Goal: Check status: Check status

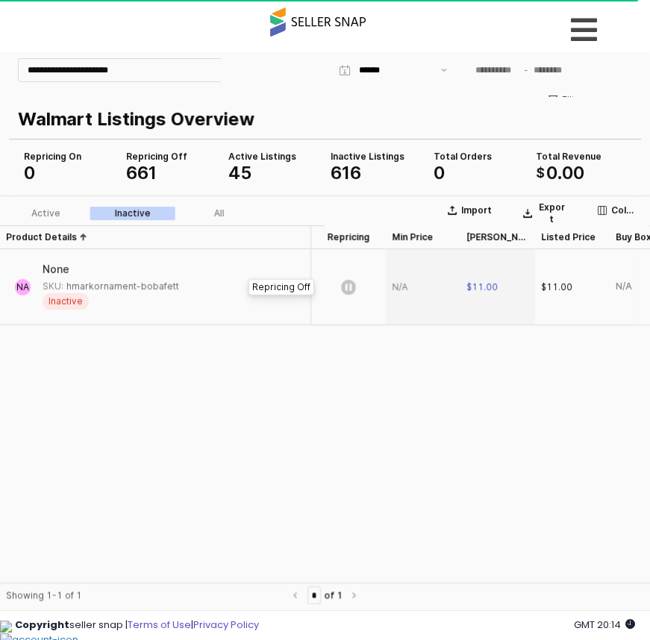
click at [350, 291] on icon "App Frame" at bounding box center [348, 287] width 15 height 15
click at [47, 211] on div "Active" at bounding box center [45, 213] width 29 height 10
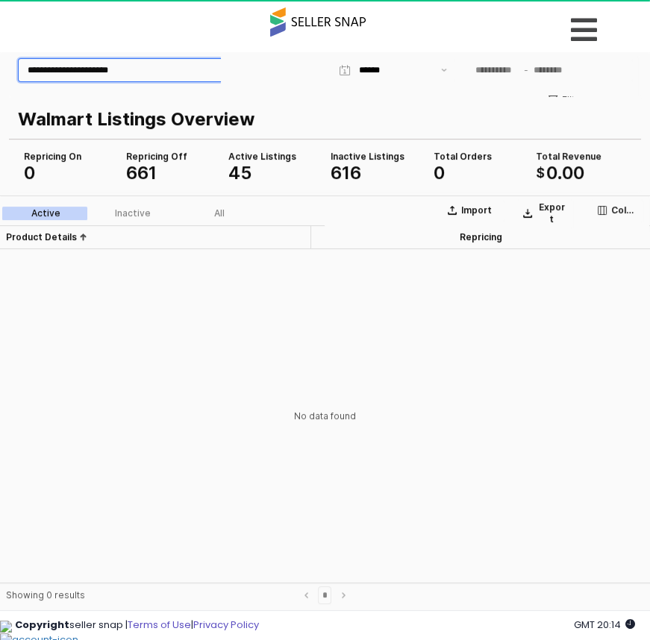
click at [195, 70] on input "**********" at bounding box center [155, 70] width 273 height 22
drag, startPoint x: 207, startPoint y: 66, endPoint x: -20, endPoint y: 66, distance: 226.7
click at [0, 66] on html "**********" at bounding box center [325, 333] width 650 height 563
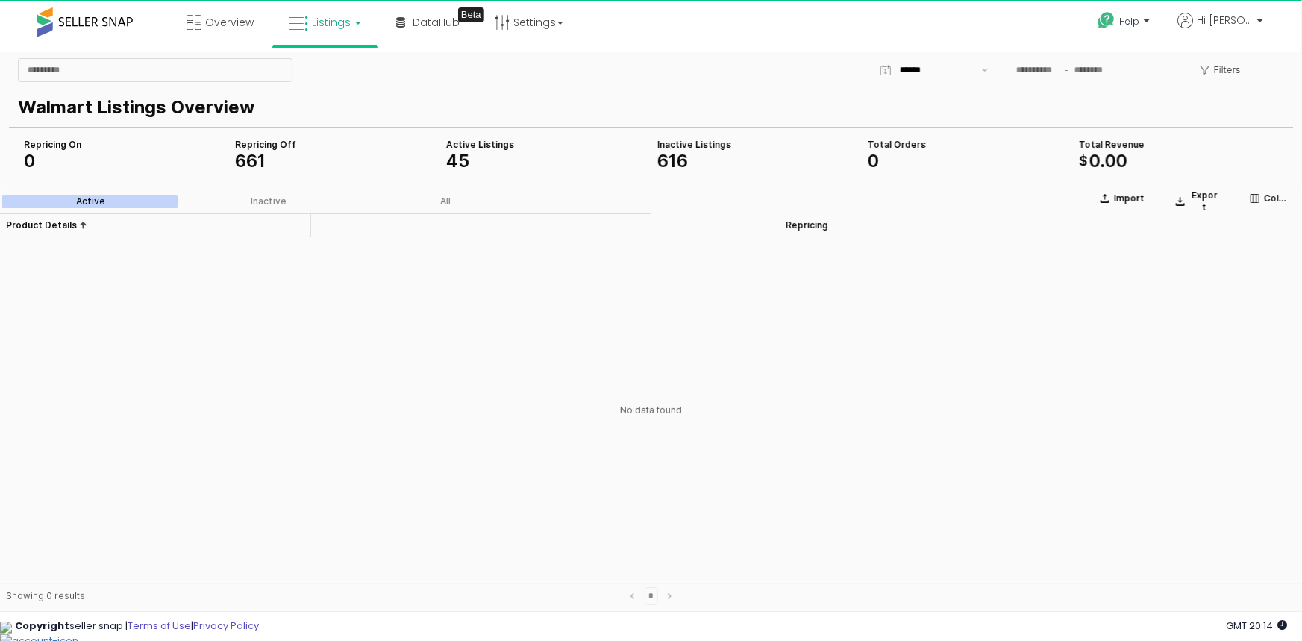
click at [356, 78] on div "App Frame" at bounding box center [225, 69] width 426 height 30
click at [360, 68] on div "App Frame" at bounding box center [225, 69] width 426 height 30
click at [333, 29] on link "Listings" at bounding box center [324, 22] width 95 height 45
click at [333, 127] on icon at bounding box center [338, 130] width 78 height 22
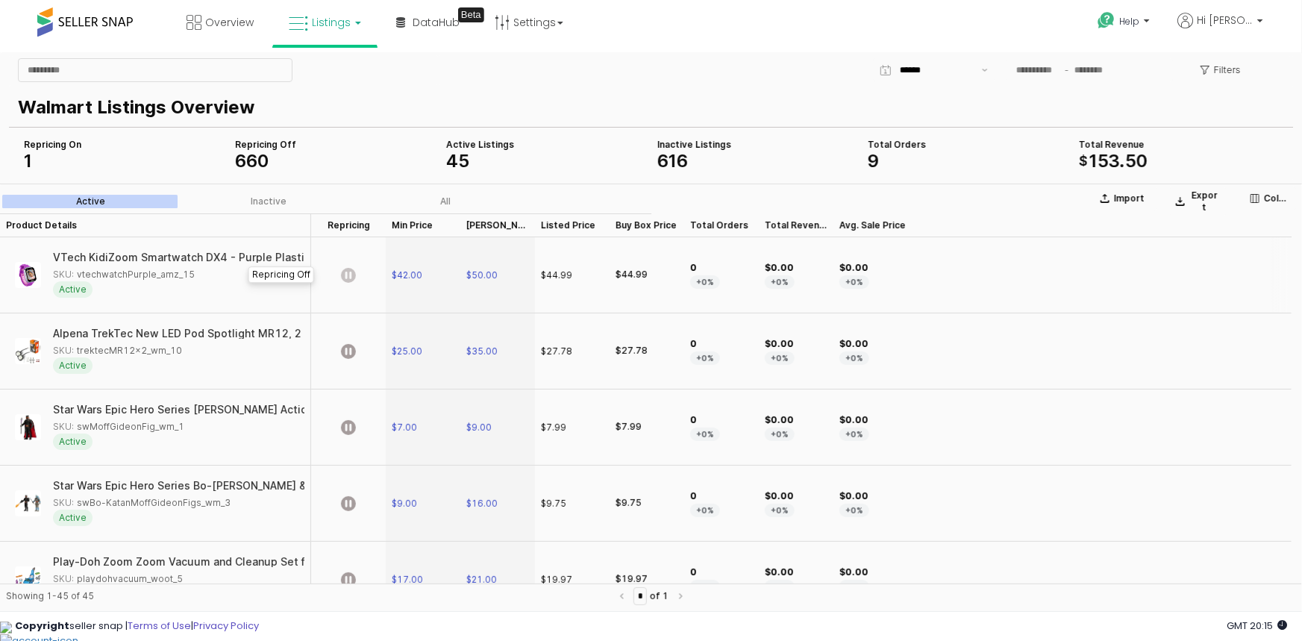
click at [345, 272] on icon "App Frame" at bounding box center [348, 274] width 15 height 15
click at [345, 350] on icon "App Frame" at bounding box center [348, 350] width 15 height 15
click at [353, 272] on icon "App Frame" at bounding box center [348, 274] width 15 height 15
click at [864, 156] on div "Total Orders 9" at bounding box center [966, 153] width 211 height 36
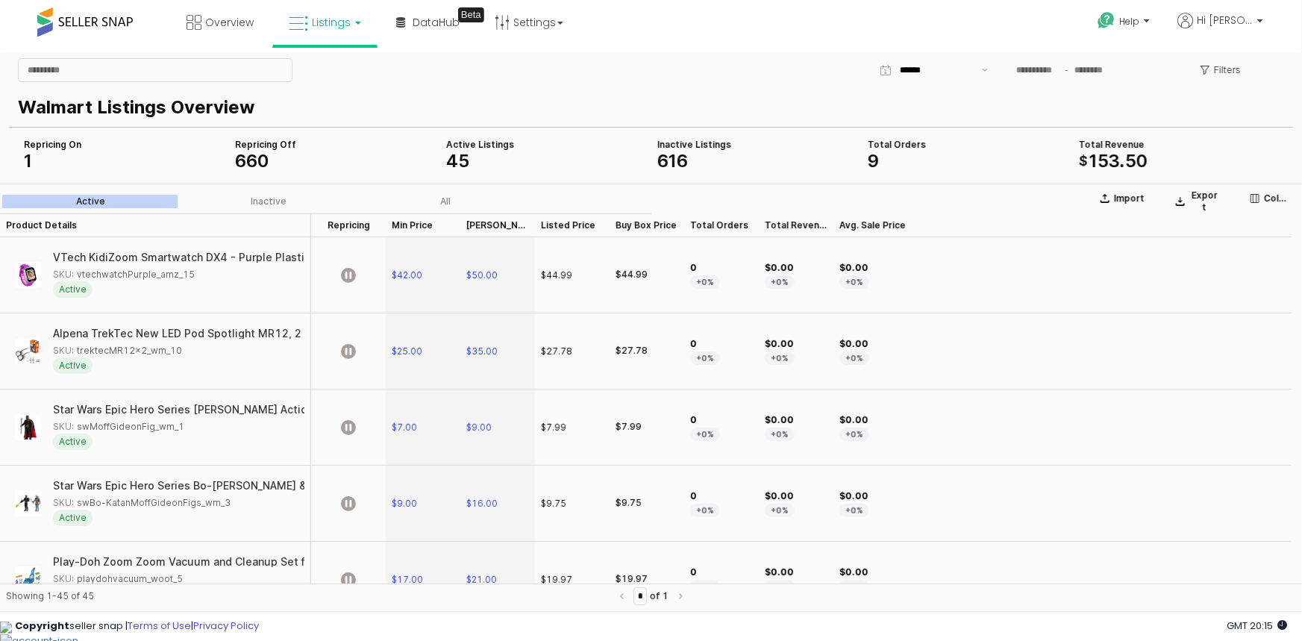
click at [870, 161] on span "9" at bounding box center [872, 160] width 11 height 22
click at [700, 222] on div "Total Orders Total Orders" at bounding box center [721, 225] width 75 height 24
